Goal: Task Accomplishment & Management: Manage account settings

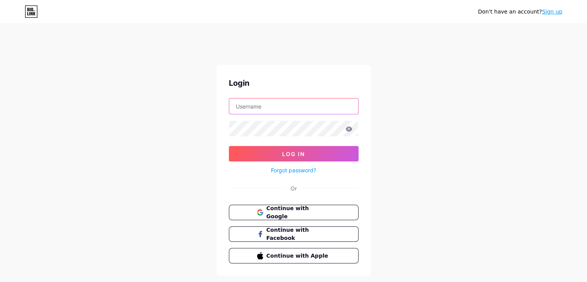
click at [294, 100] on input "text" at bounding box center [293, 105] width 129 height 15
paste input "[DOMAIN_NAME][EMAIL_ADDRESS][DOMAIN_NAME]"
type input "[DOMAIN_NAME][EMAIL_ADDRESS][DOMAIN_NAME]"
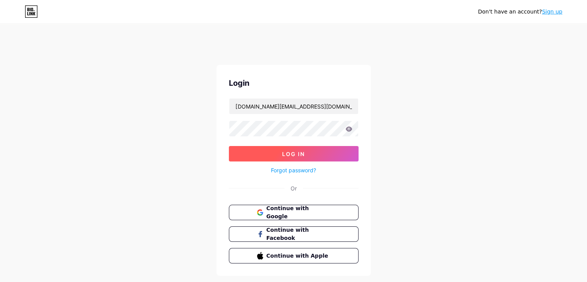
click at [276, 156] on button "Log In" at bounding box center [294, 153] width 130 height 15
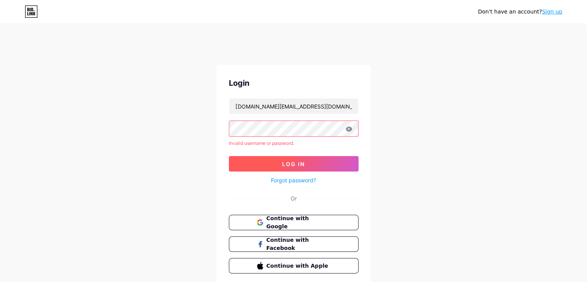
click at [262, 164] on button "Log In" at bounding box center [294, 163] width 130 height 15
click at [283, 161] on span "Log In" at bounding box center [293, 164] width 23 height 7
click at [262, 162] on button "Log In" at bounding box center [294, 163] width 130 height 15
click at [284, 161] on span "Log In" at bounding box center [293, 164] width 23 height 7
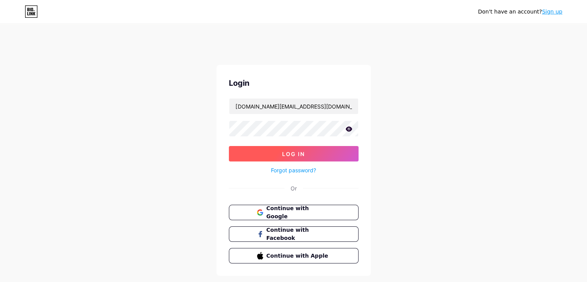
click at [250, 153] on button "Log In" at bounding box center [294, 153] width 130 height 15
